Goal: Book appointment/travel/reservation

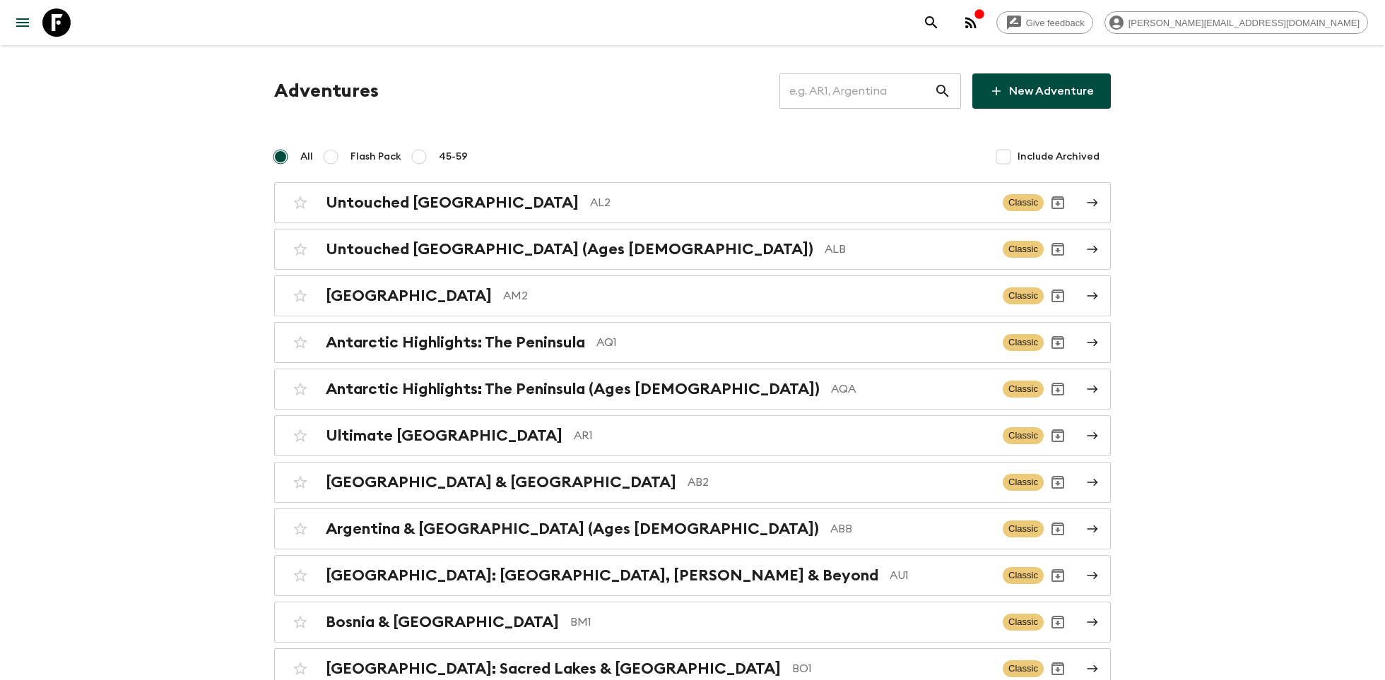
click at [840, 90] on input "text" at bounding box center [856, 91] width 155 height 40
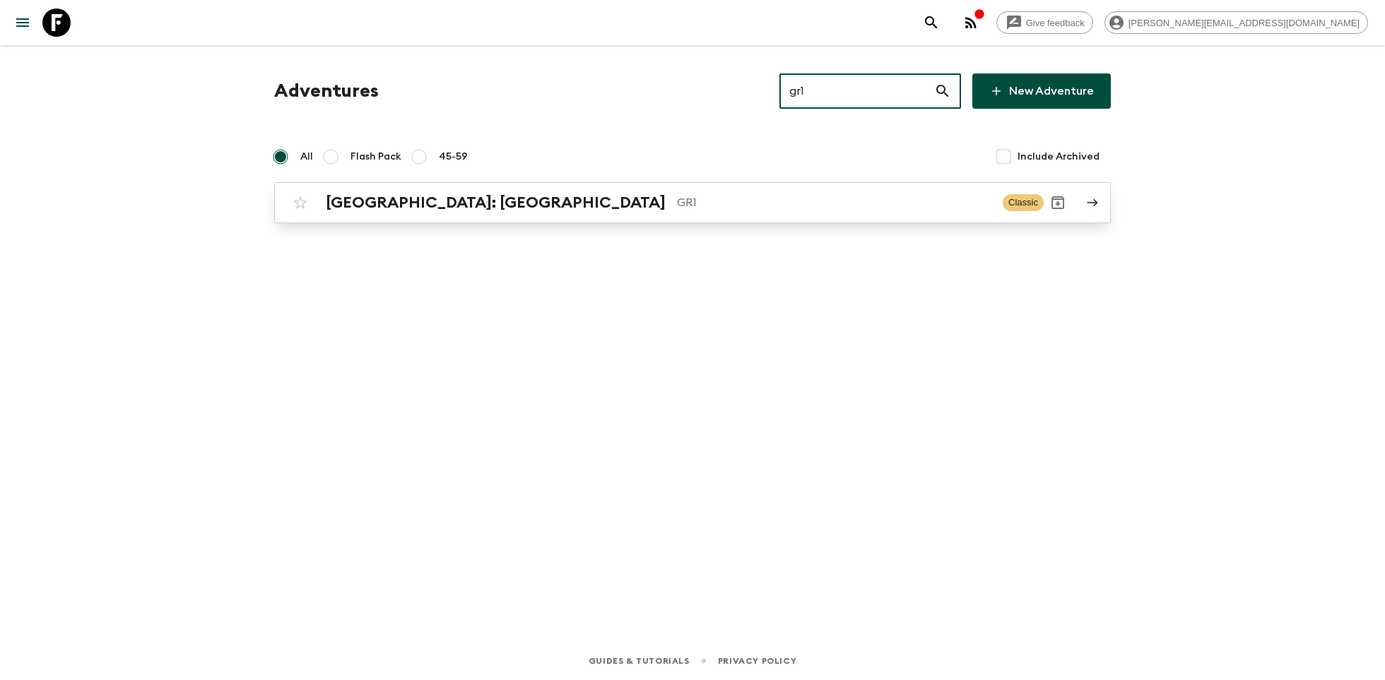
type input "gr1"
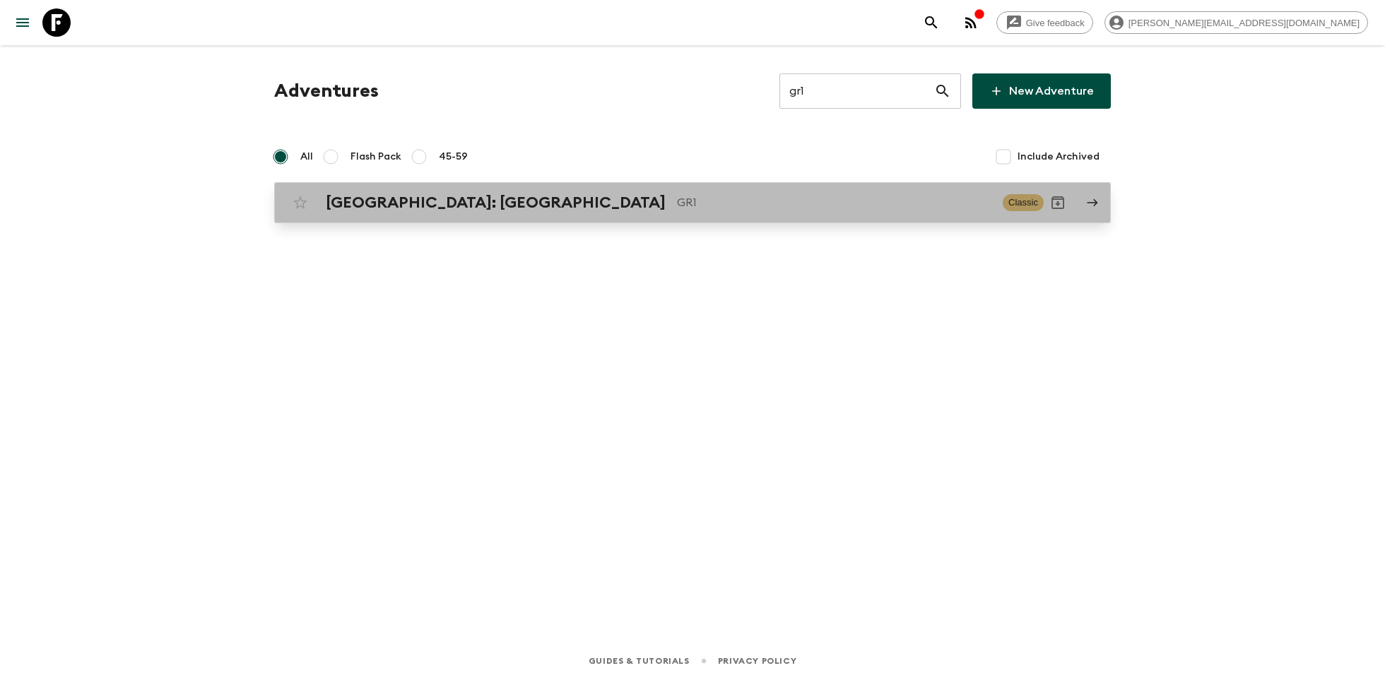
click at [515, 183] on link "[GEOGRAPHIC_DATA]: [GEOGRAPHIC_DATA] & the Islands GR1 Classic" at bounding box center [692, 202] width 837 height 41
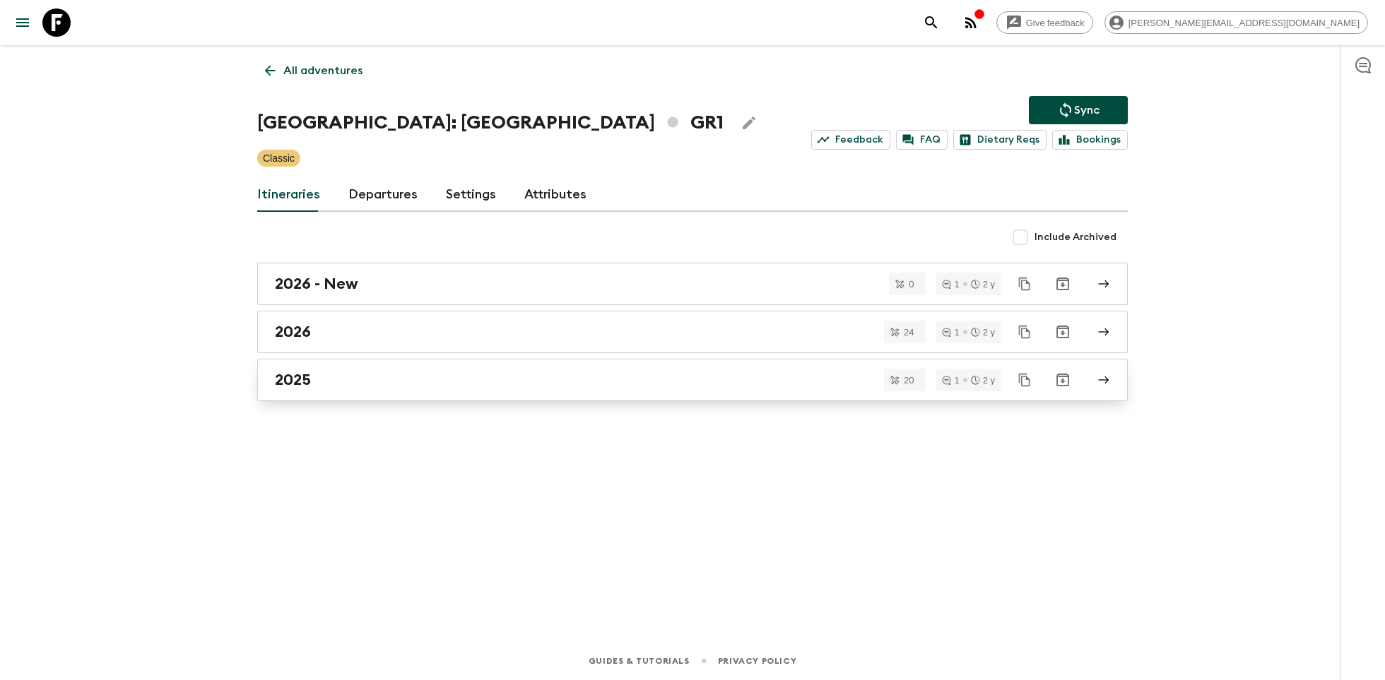
click at [341, 376] on div "2025" at bounding box center [679, 380] width 808 height 18
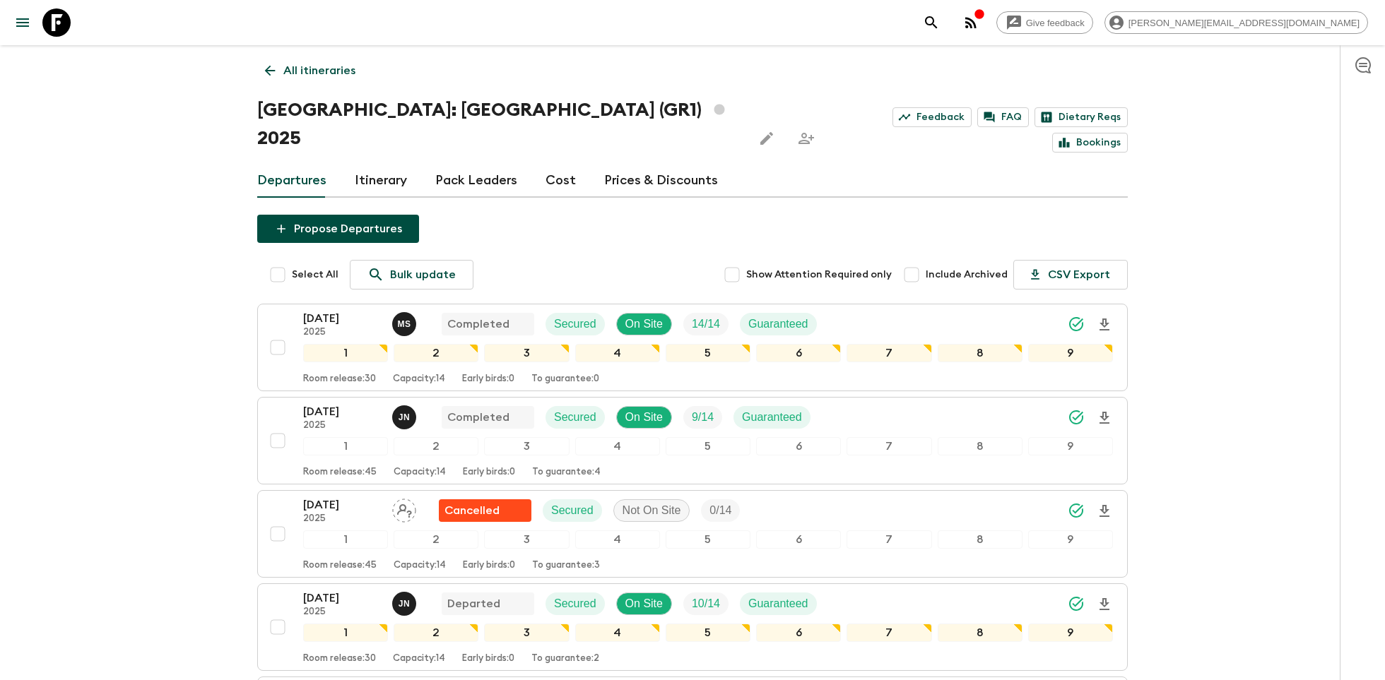
click at [373, 164] on link "Itinerary" at bounding box center [381, 181] width 52 height 34
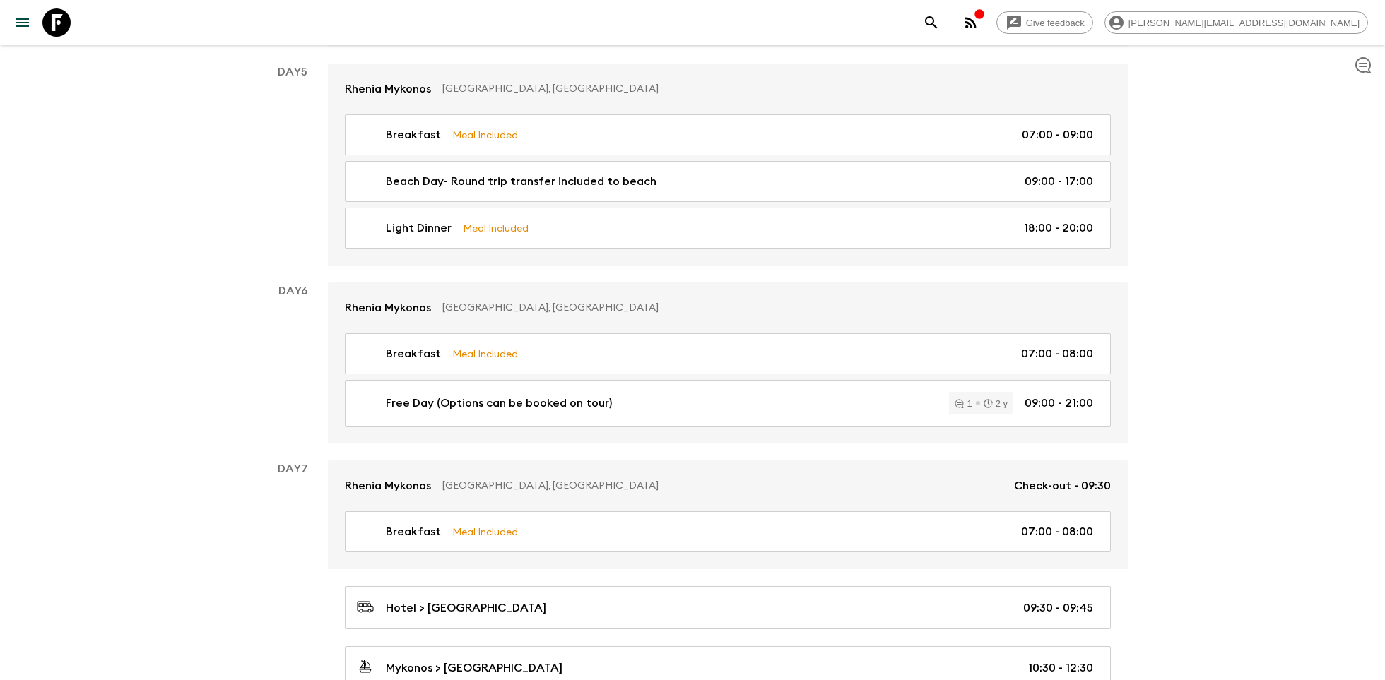
scroll to position [1419, 0]
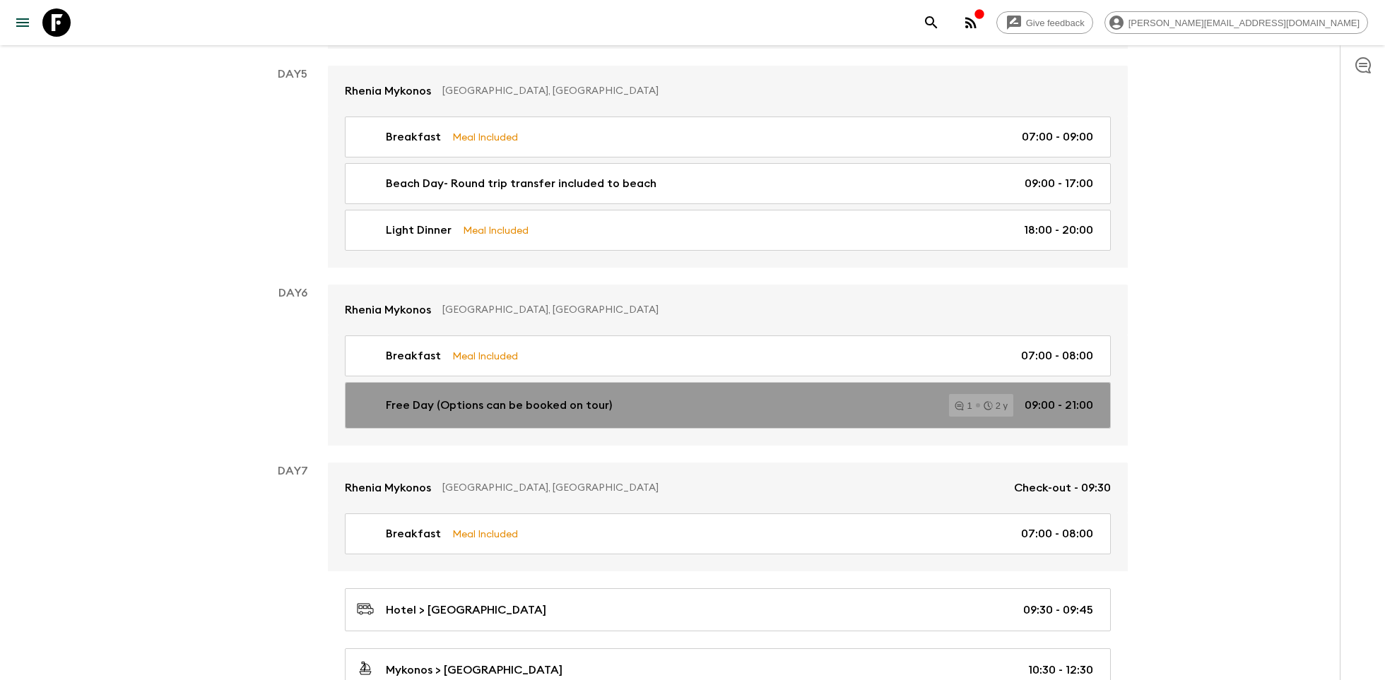
click at [425, 397] on p "Free Day (Options can be booked on tour)" at bounding box center [499, 405] width 226 height 17
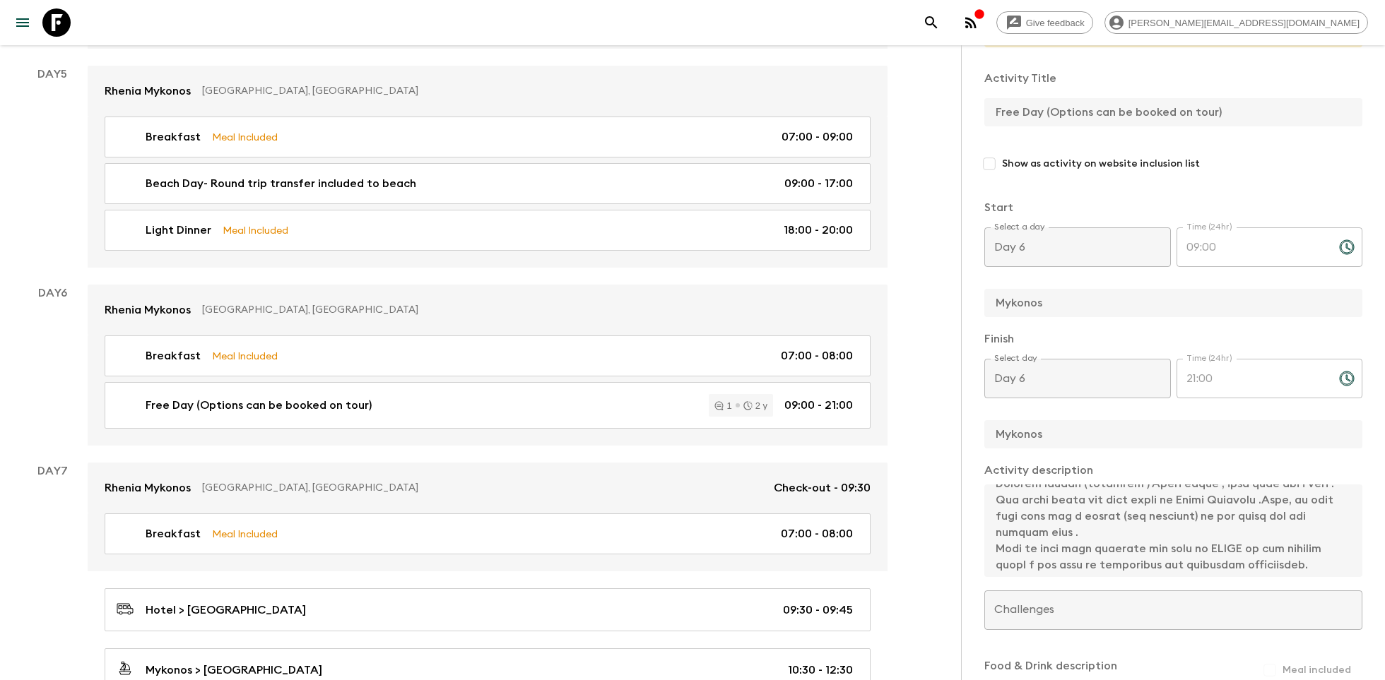
scroll to position [796, 0]
